Goal: Find specific page/section: Find specific page/section

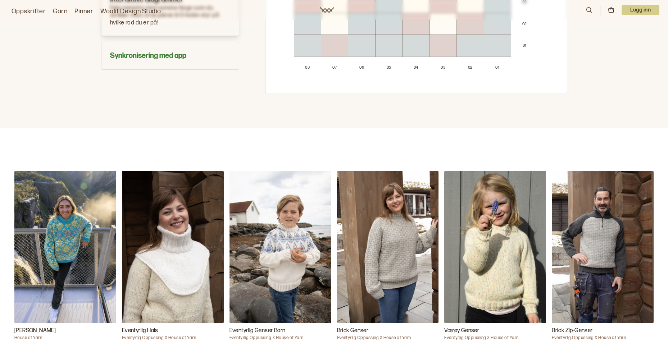
scroll to position [503, 0]
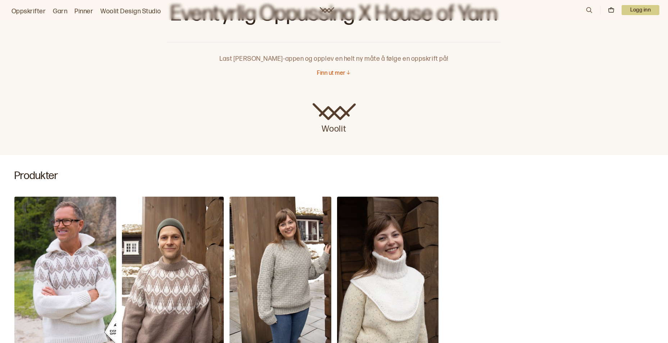
scroll to position [36, 0]
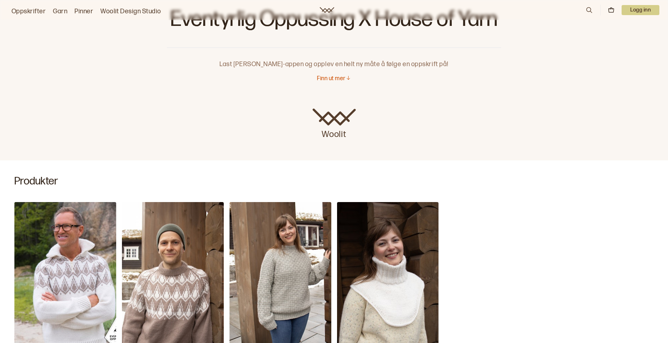
click at [35, 13] on link "Oppskrifter" at bounding box center [29, 11] width 34 height 10
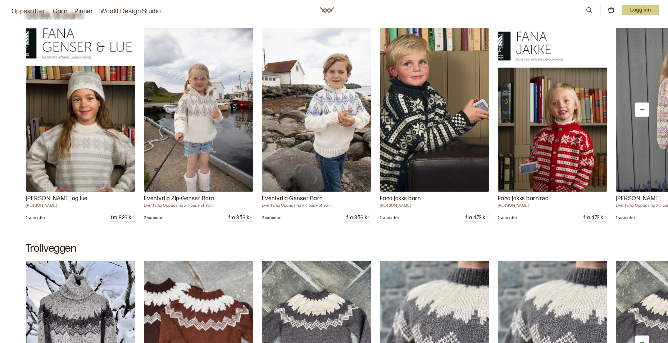
scroll to position [8132, 0]
